Goal: Task Accomplishment & Management: Manage account settings

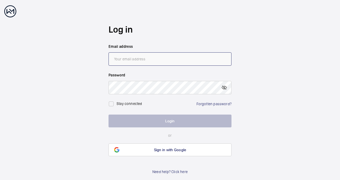
click at [192, 64] on input "email" at bounding box center [170, 58] width 123 height 13
type input "[US_STATE][EMAIL_ADDRESS][DOMAIN_NAME]"
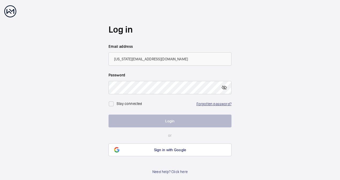
click at [215, 104] on link "Forgotten password?" at bounding box center [213, 104] width 35 height 4
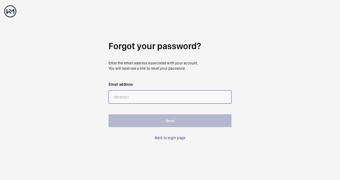
click at [188, 98] on input "email" at bounding box center [170, 96] width 123 height 13
type input "[US_STATE][EMAIL_ADDRESS][DOMAIN_NAME]"
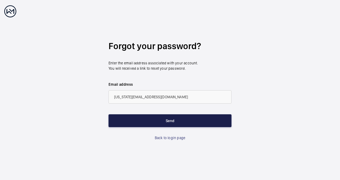
click at [155, 125] on button "Send" at bounding box center [170, 120] width 123 height 13
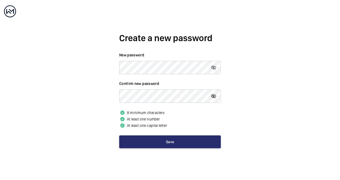
click at [216, 98] on mat-icon at bounding box center [213, 96] width 6 height 6
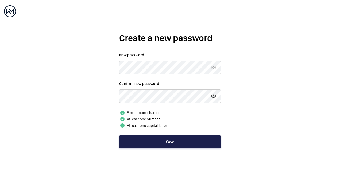
click at [159, 141] on button "Save" at bounding box center [170, 142] width 102 height 13
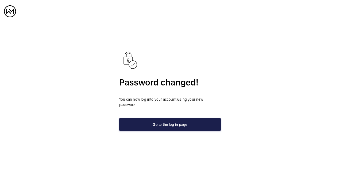
click at [181, 121] on button "Go to the log in page" at bounding box center [170, 124] width 102 height 13
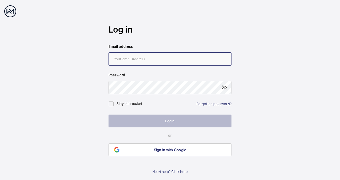
click at [139, 64] on input "email" at bounding box center [170, 58] width 123 height 13
type input "[US_STATE][EMAIL_ADDRESS][DOMAIN_NAME]"
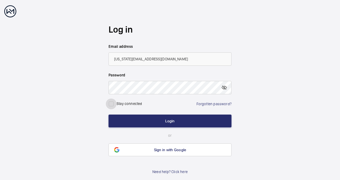
click at [116, 105] on input "checkbox" at bounding box center [111, 104] width 11 height 11
checkbox input "true"
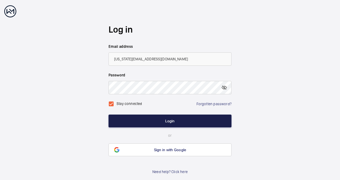
click at [137, 121] on button "Login" at bounding box center [170, 121] width 123 height 13
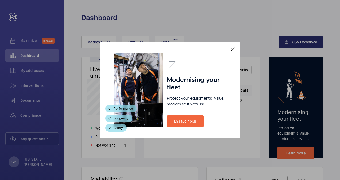
click at [234, 51] on mat-icon at bounding box center [233, 49] width 6 height 6
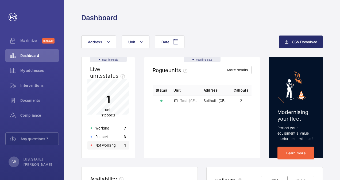
click at [120, 146] on div "Not working 1" at bounding box center [108, 145] width 42 height 9
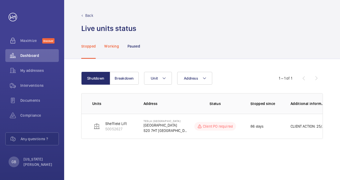
click at [112, 45] on p "Working" at bounding box center [111, 46] width 14 height 5
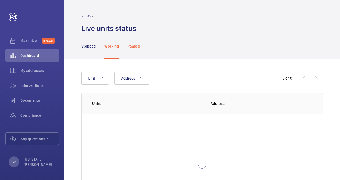
click at [132, 45] on p "Paused" at bounding box center [134, 46] width 13 height 5
